Goal: Task Accomplishment & Management: Complete application form

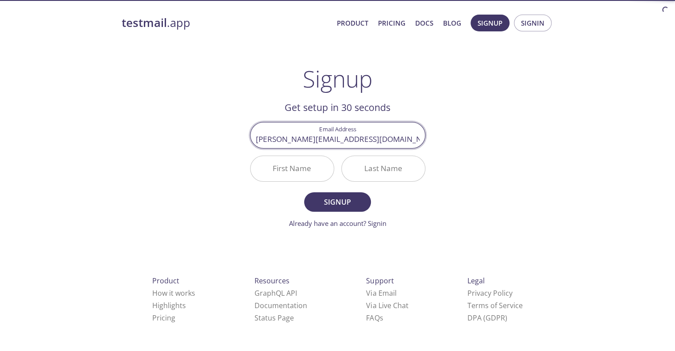
click at [313, 157] on input "First Name" at bounding box center [291, 168] width 83 height 25
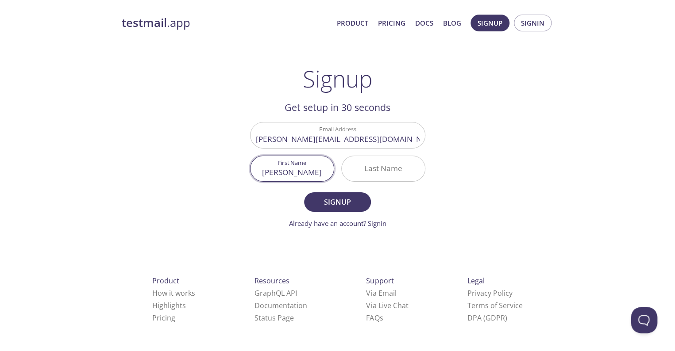
type input "[PERSON_NAME]"
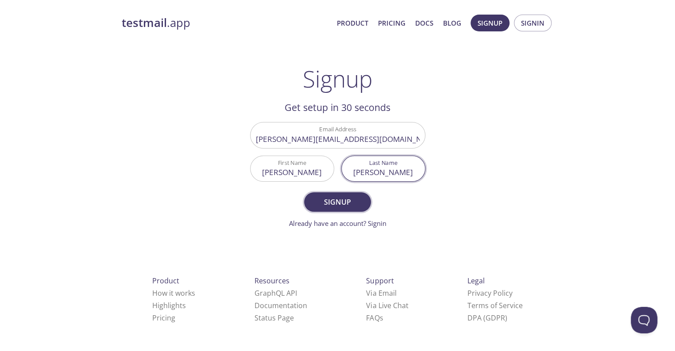
click at [350, 192] on button "Signup" at bounding box center [337, 201] width 66 height 19
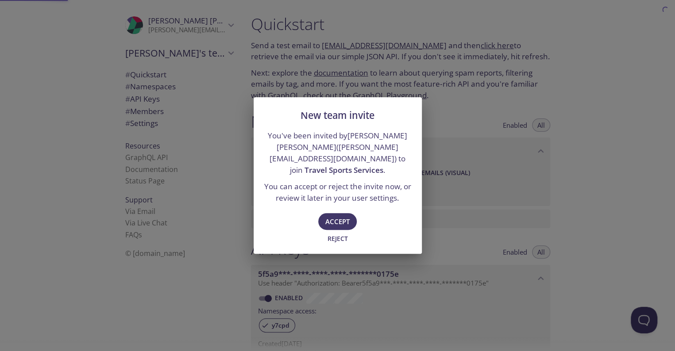
type input "Travel Sports Services"
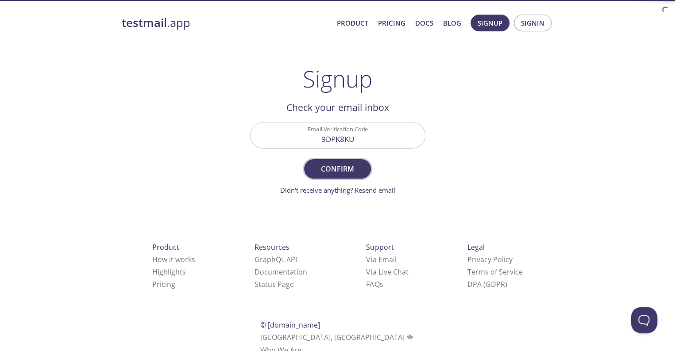
click at [356, 163] on span "Confirm" at bounding box center [337, 169] width 47 height 12
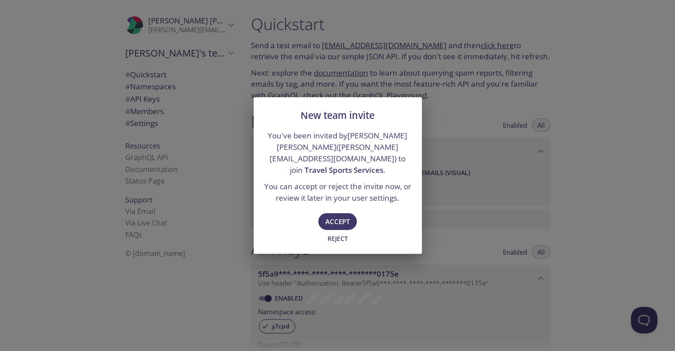
click at [342, 216] on span "Accept" at bounding box center [337, 222] width 24 height 12
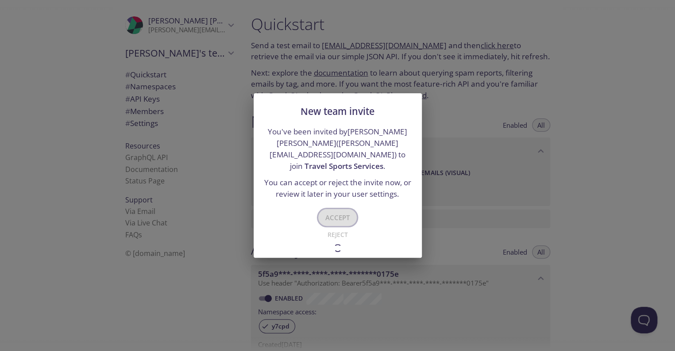
type input "Travel Sports Services"
